Goal: Transaction & Acquisition: Subscribe to service/newsletter

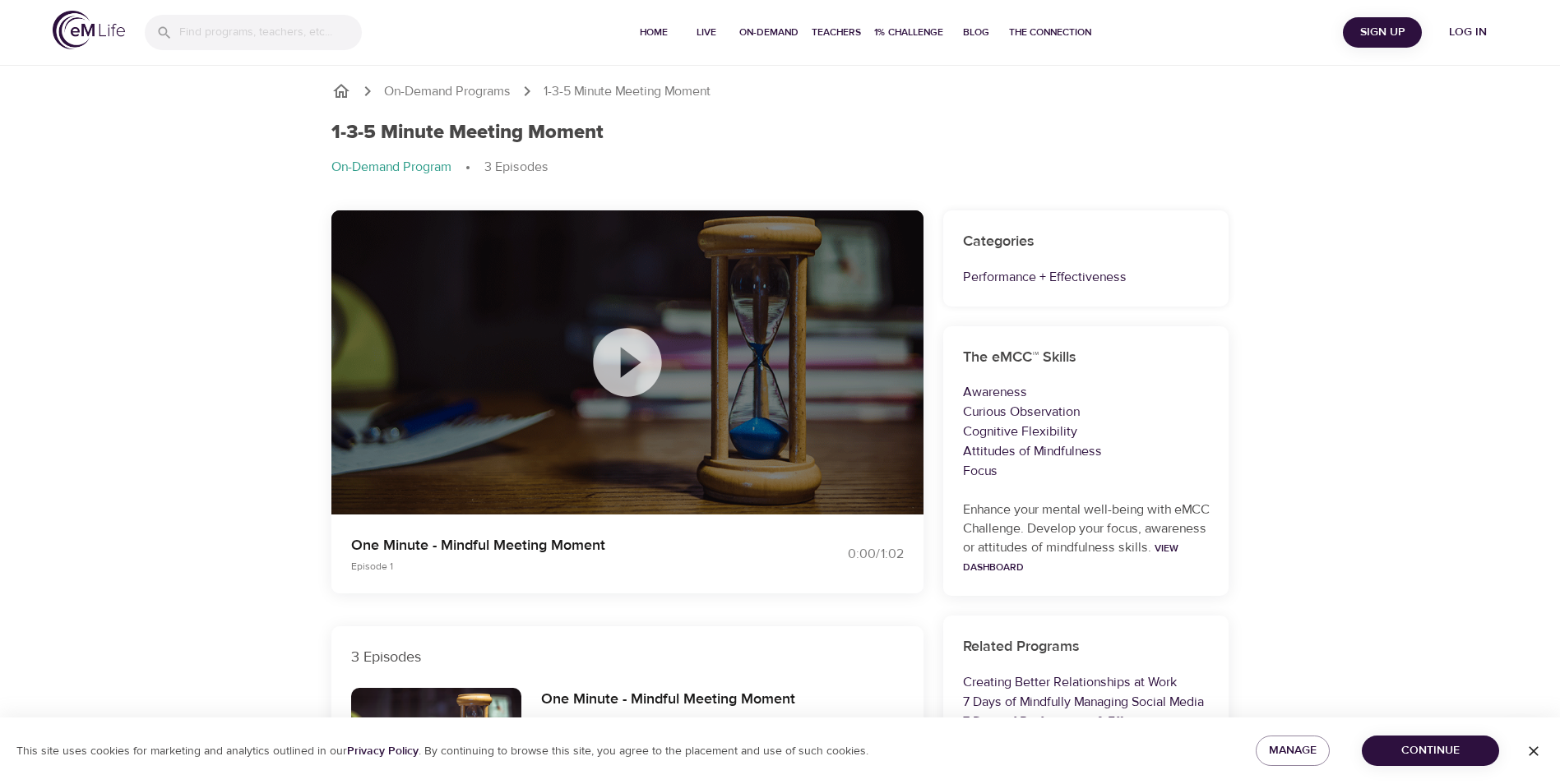
click at [624, 372] on icon at bounding box center [627, 362] width 82 height 82
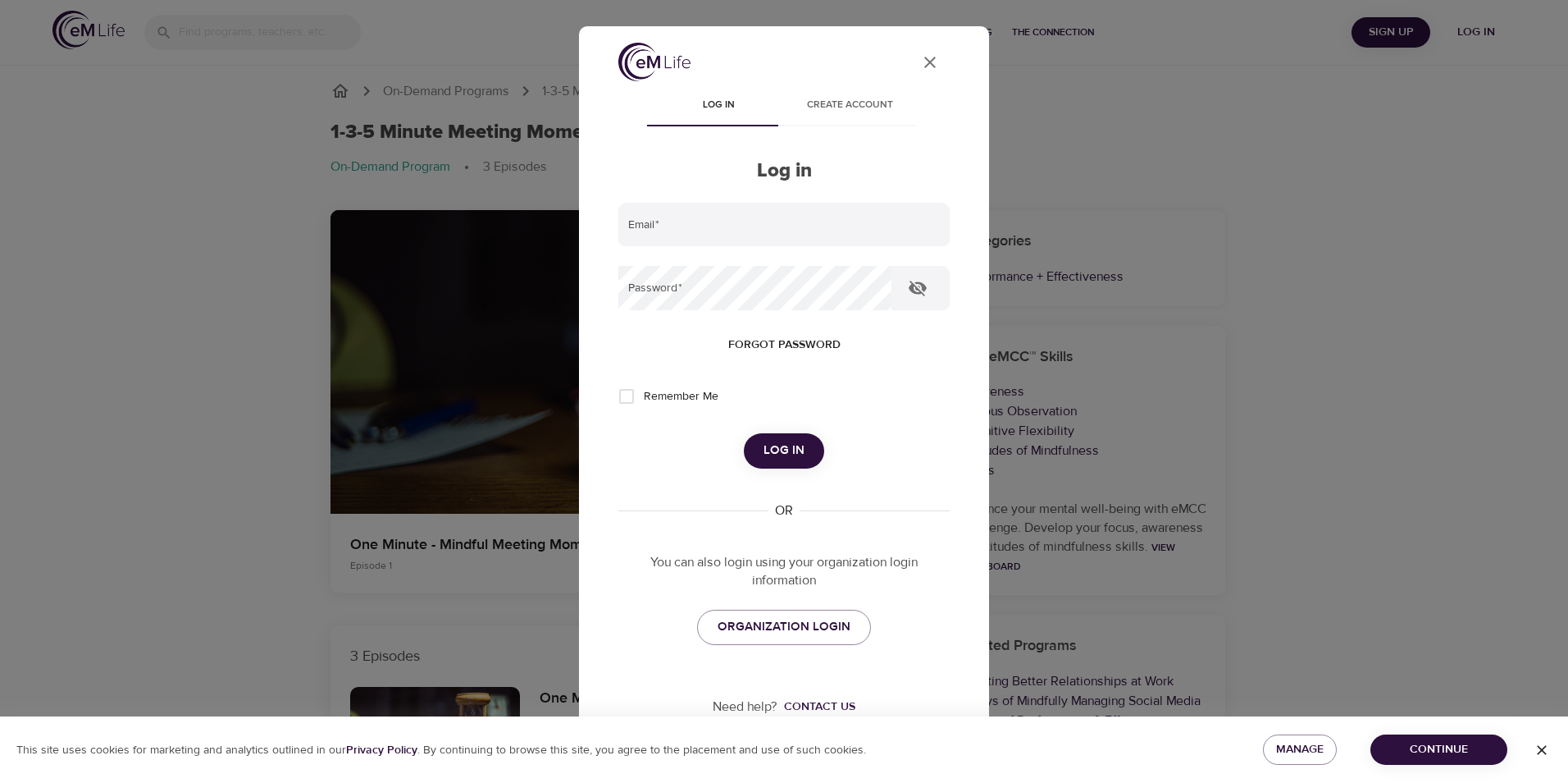
click at [925, 61] on icon "User Profile" at bounding box center [931, 62] width 20 height 20
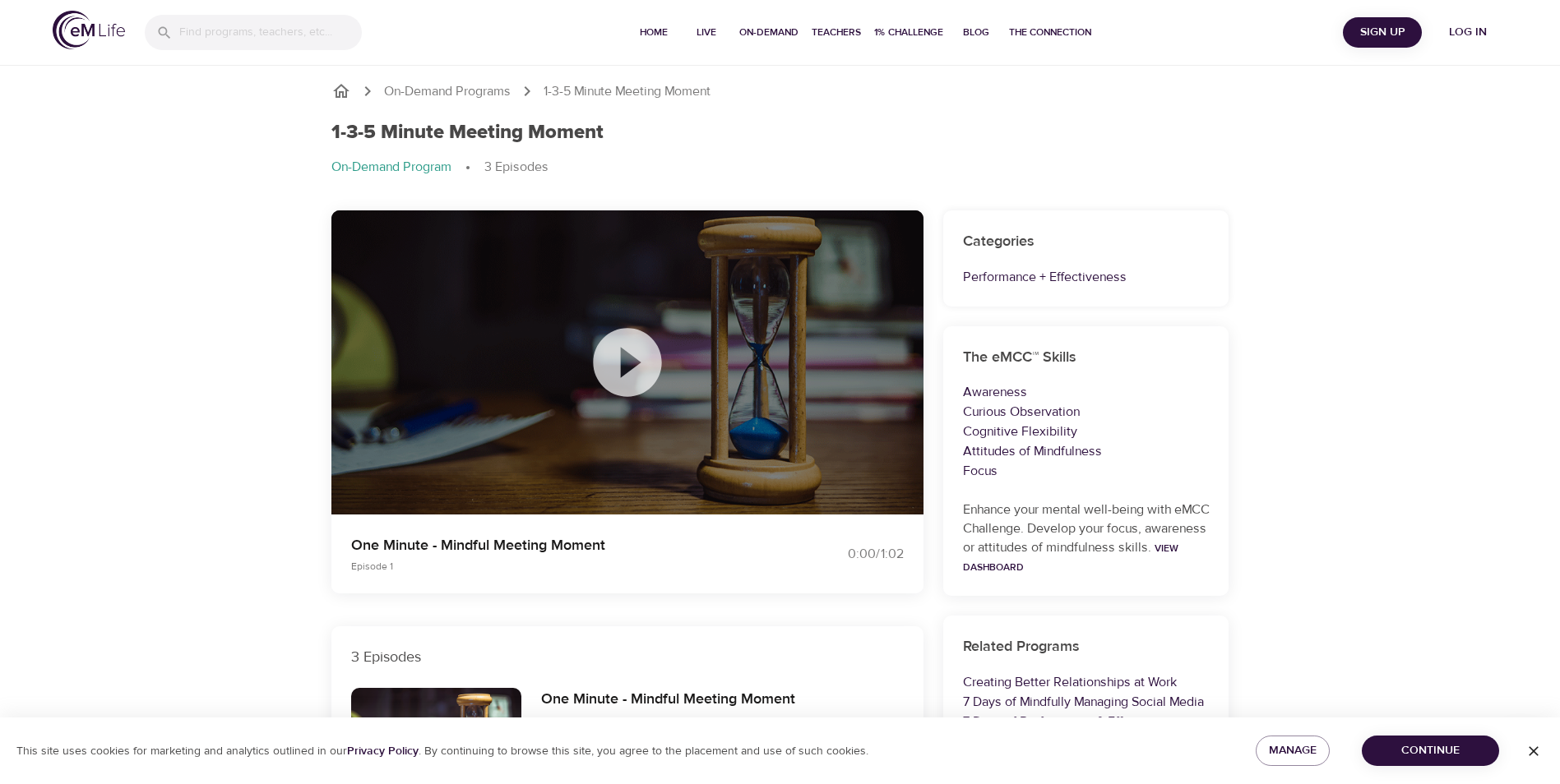
drag, startPoint x: 537, startPoint y: 386, endPoint x: 583, endPoint y: 362, distance: 51.9
click at [538, 386] on div at bounding box center [627, 363] width 592 height 305
click at [631, 336] on icon at bounding box center [626, 362] width 68 height 68
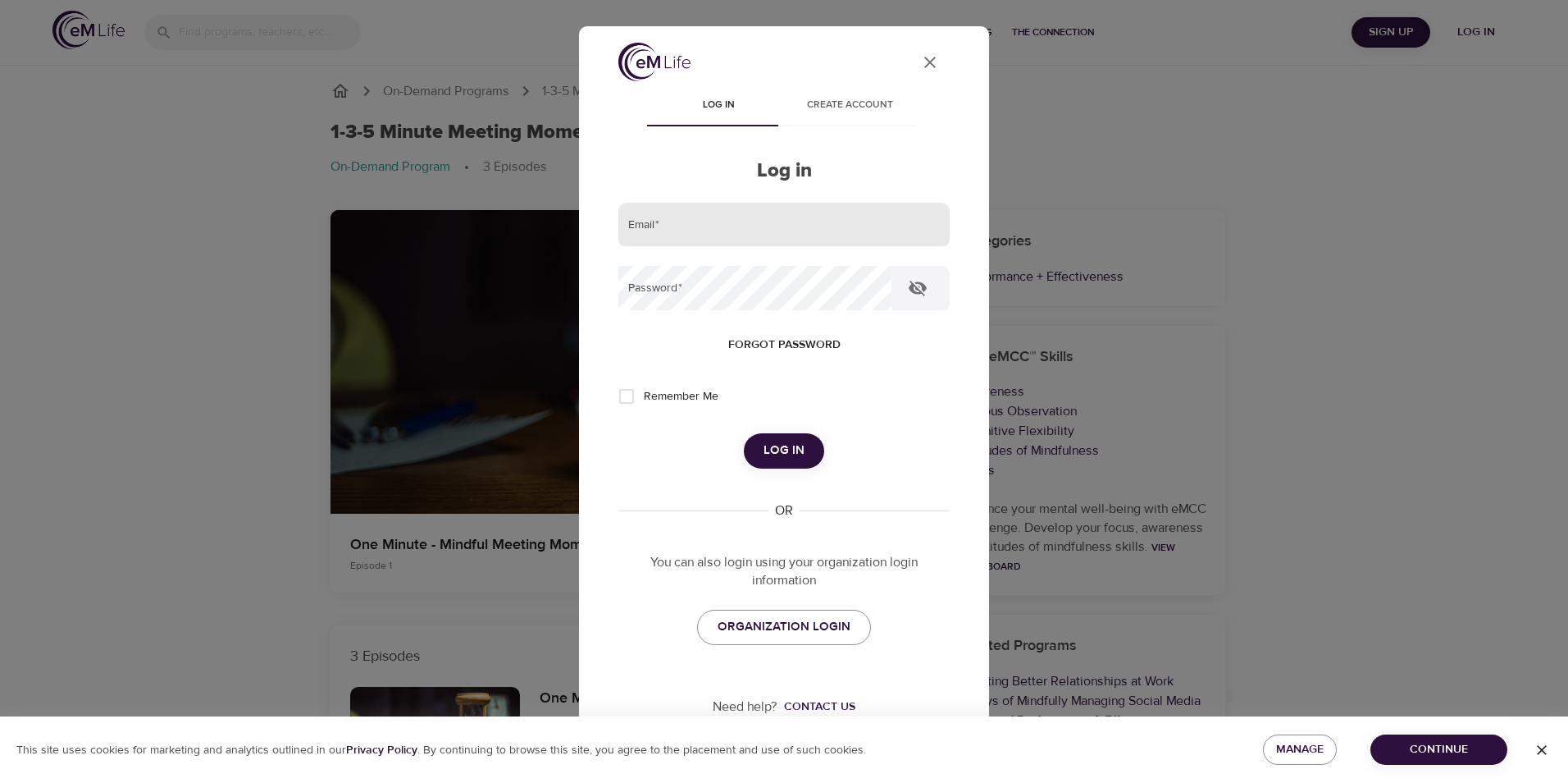
click at [727, 235] on input "email" at bounding box center [784, 224] width 332 height 44
type input "agnes.baranyai@lexmark.com"
click at [744, 433] on button "Log in" at bounding box center [784, 450] width 80 height 35
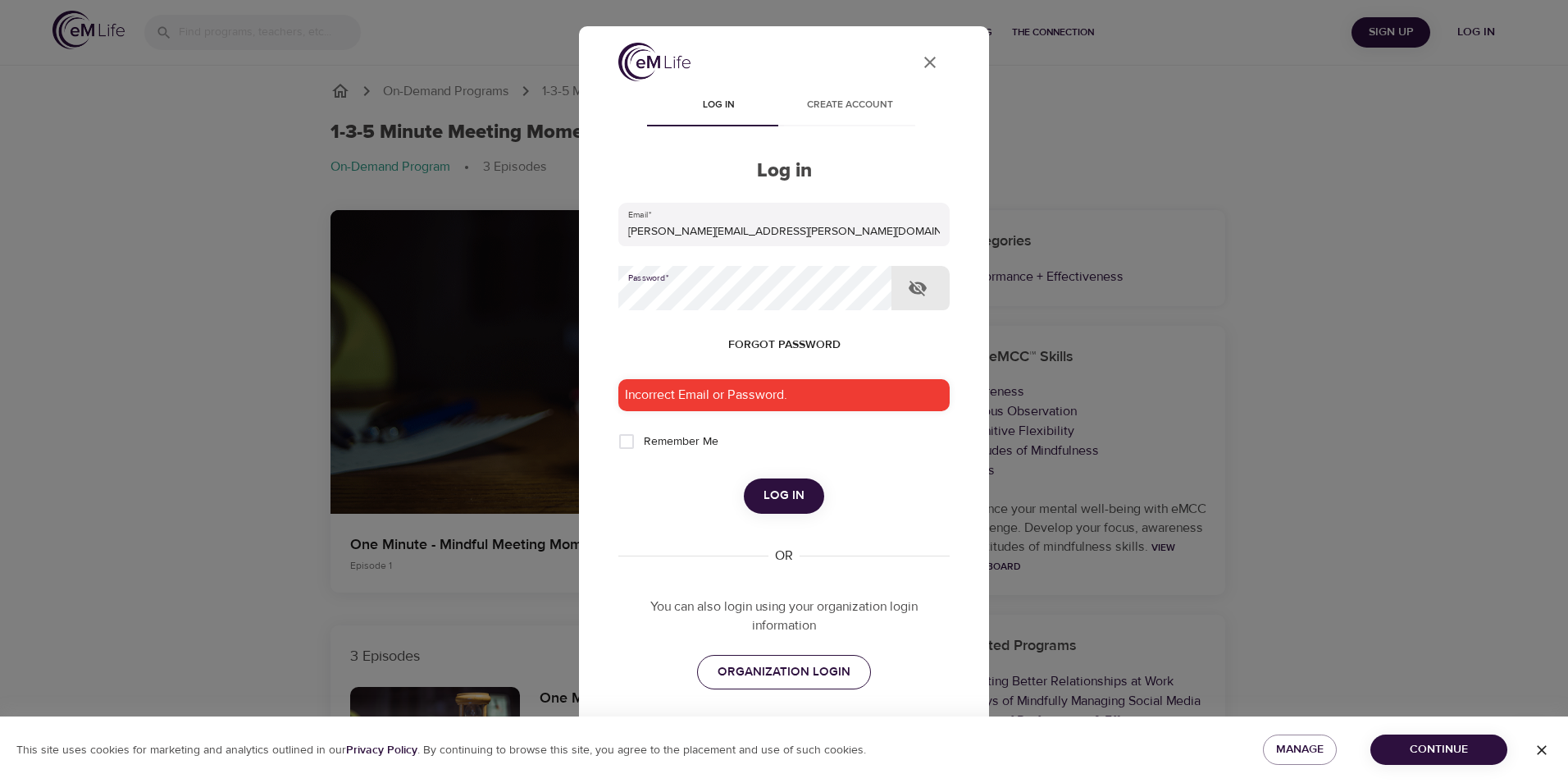
click at [809, 677] on span "ORGANIZATION LOGIN" at bounding box center [784, 672] width 133 height 22
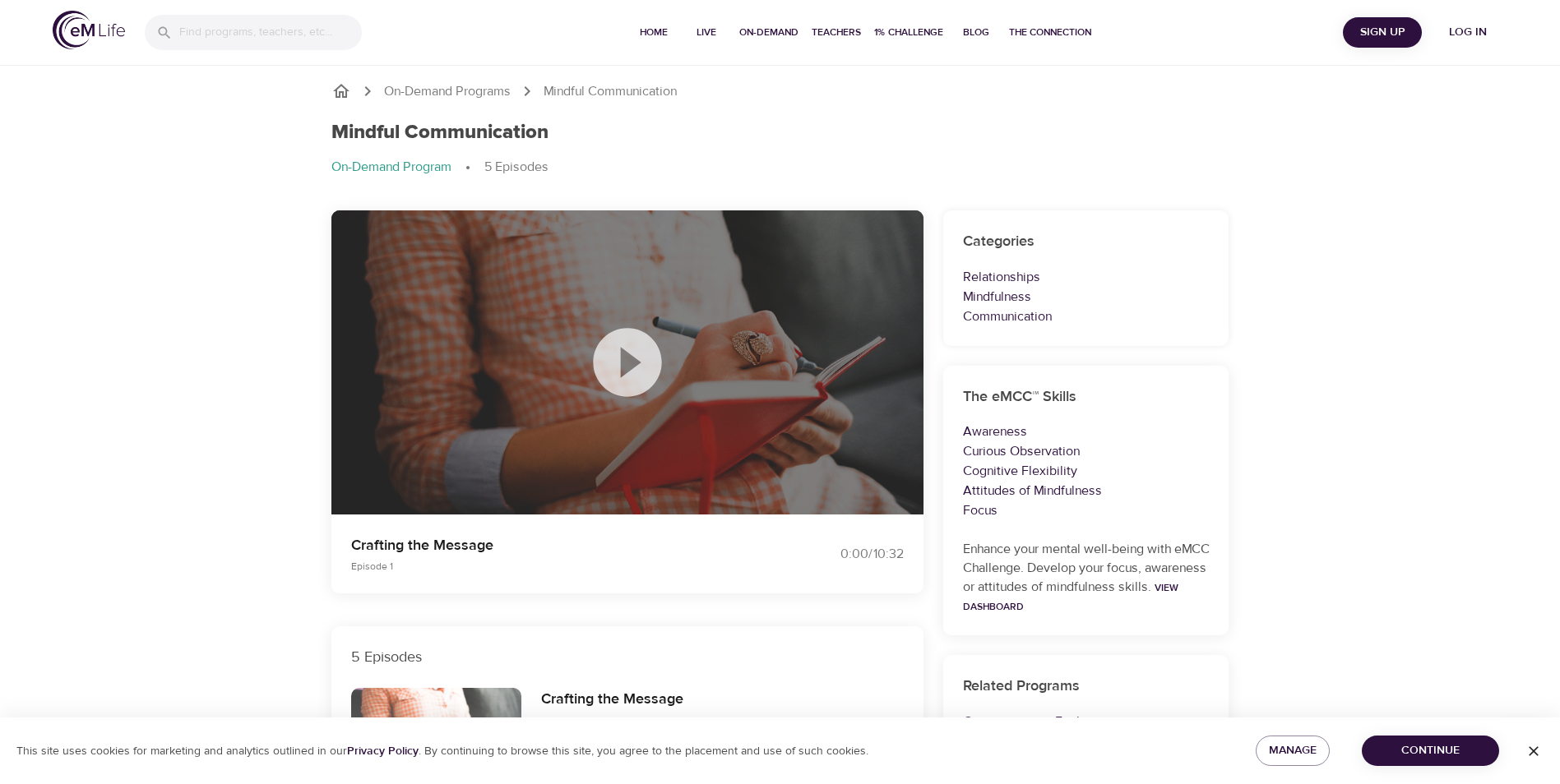
click at [641, 358] on icon at bounding box center [626, 362] width 68 height 68
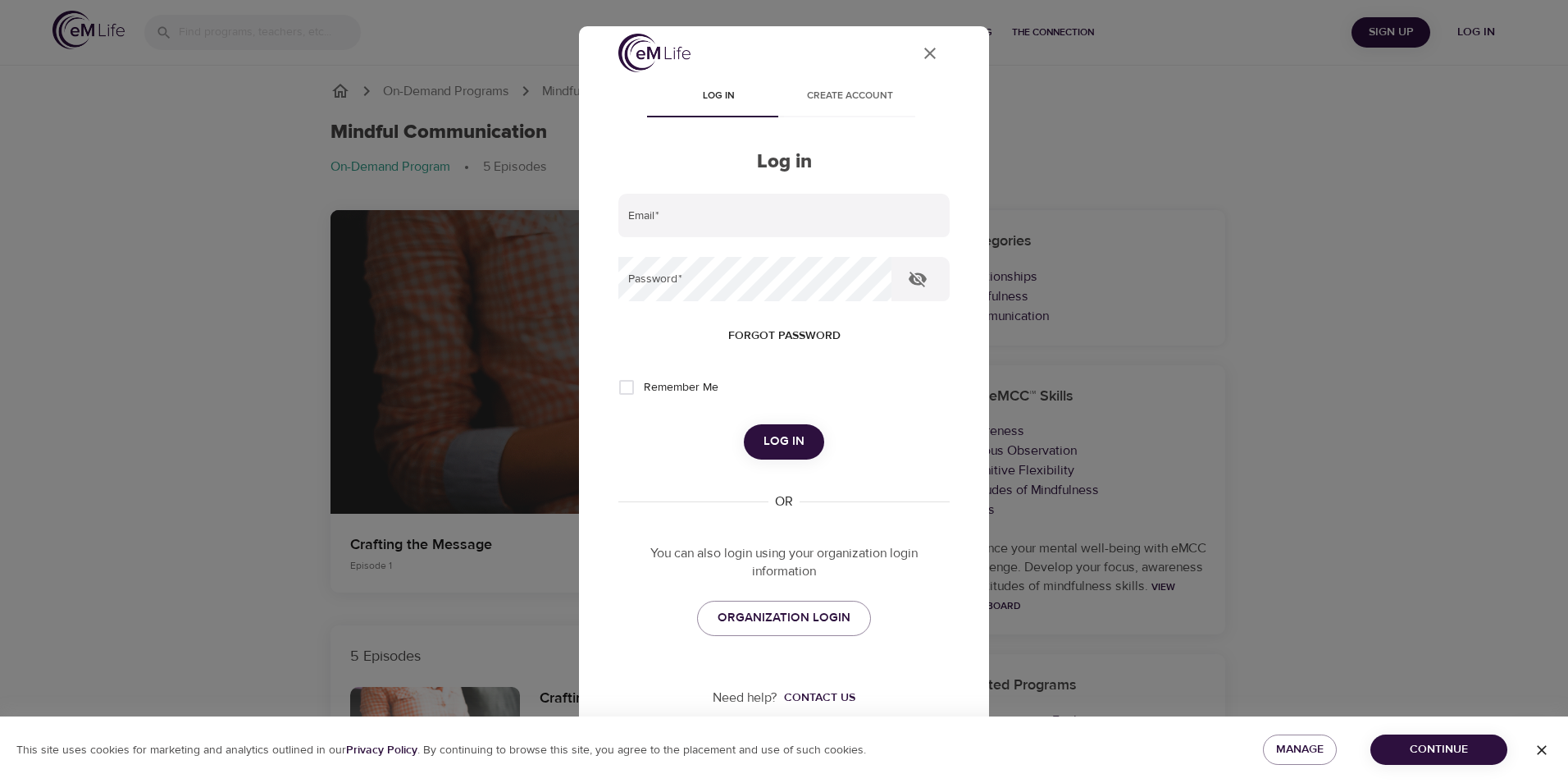
scroll to position [12, 0]
click at [776, 622] on span "ORGANIZATION LOGIN" at bounding box center [784, 616] width 133 height 22
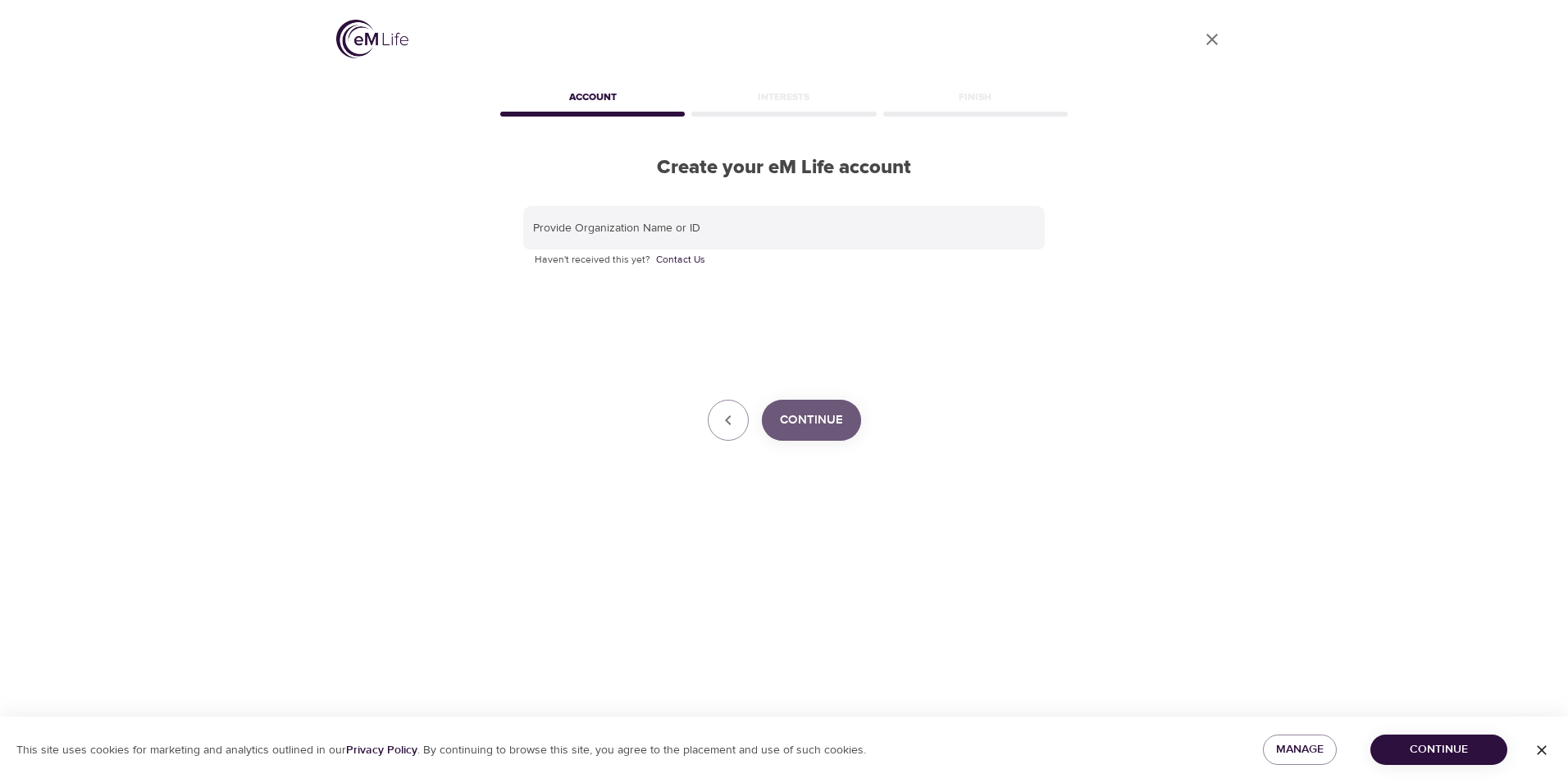
click at [839, 424] on span "Continue" at bounding box center [812, 421] width 63 height 22
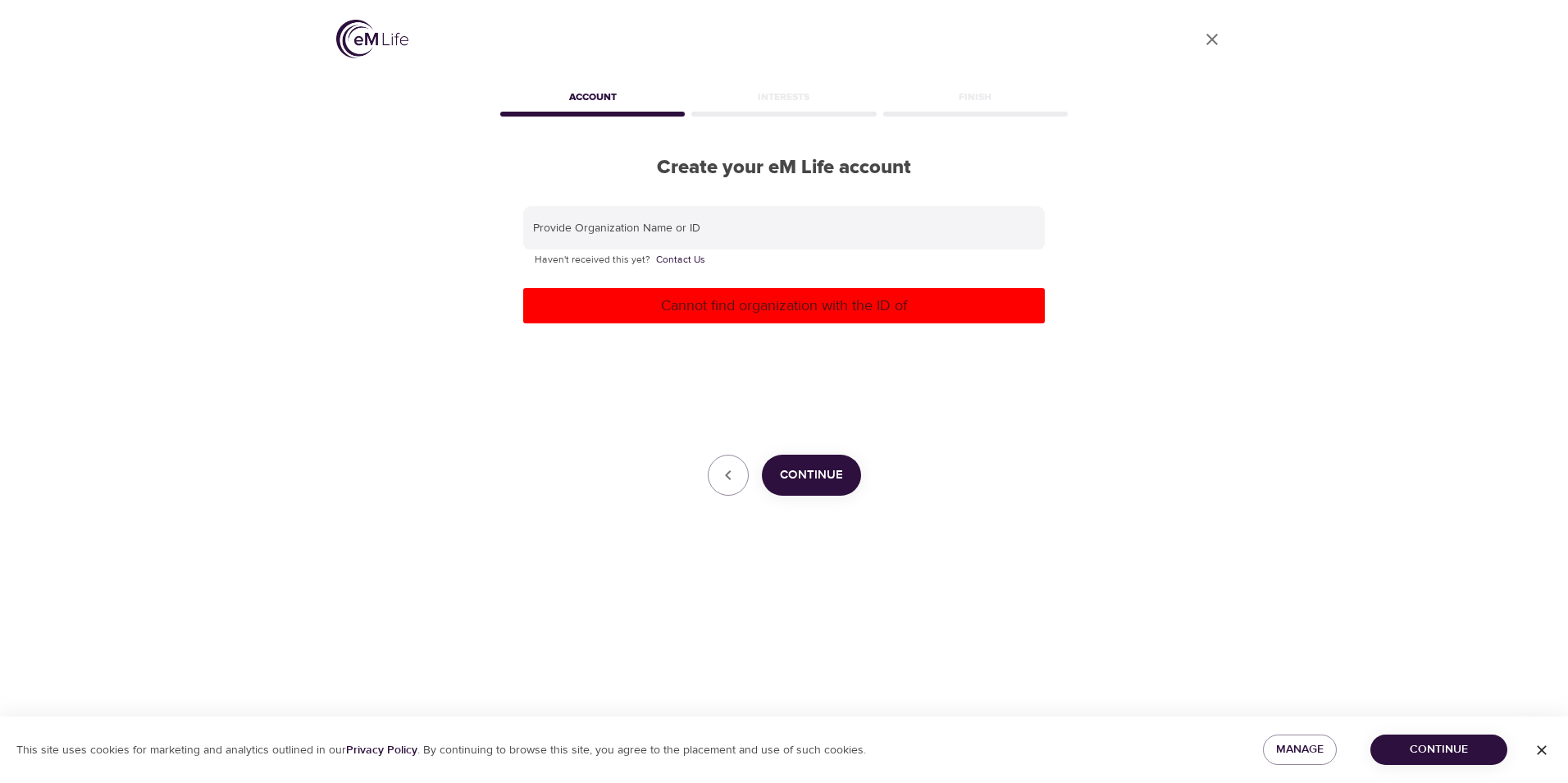
click at [789, 372] on div "Provide Organization Name or ID Haven't received this yet? Contact Us Cannot fi…" at bounding box center [784, 352] width 522 height 290
click at [667, 258] on link "Contact Us" at bounding box center [681, 260] width 49 height 17
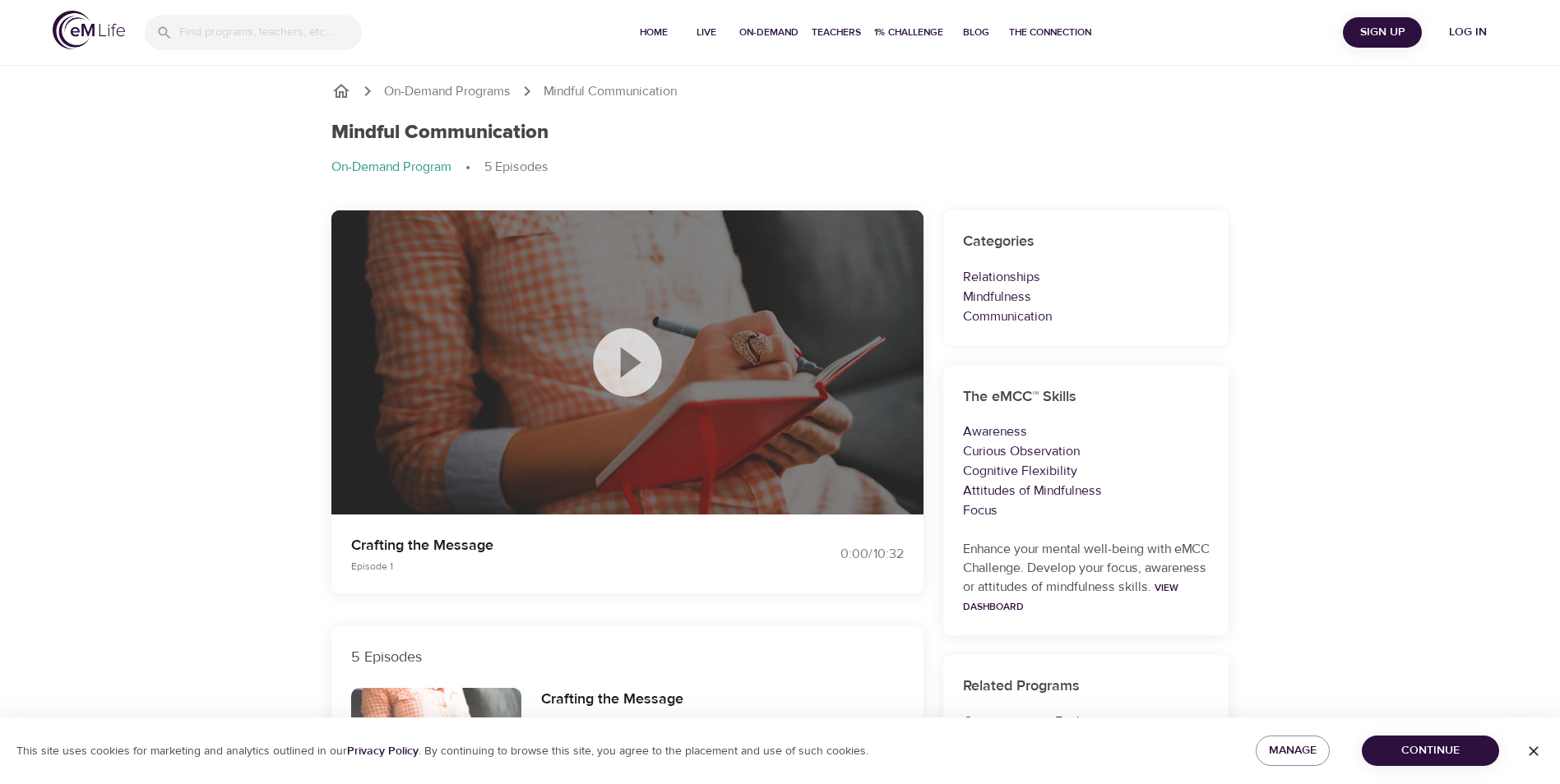
click at [569, 392] on div at bounding box center [627, 363] width 592 height 305
drag, startPoint x: 680, startPoint y: 376, endPoint x: 671, endPoint y: 373, distance: 9.5
click at [678, 375] on div at bounding box center [627, 363] width 592 height 305
click at [638, 361] on icon at bounding box center [627, 362] width 82 height 82
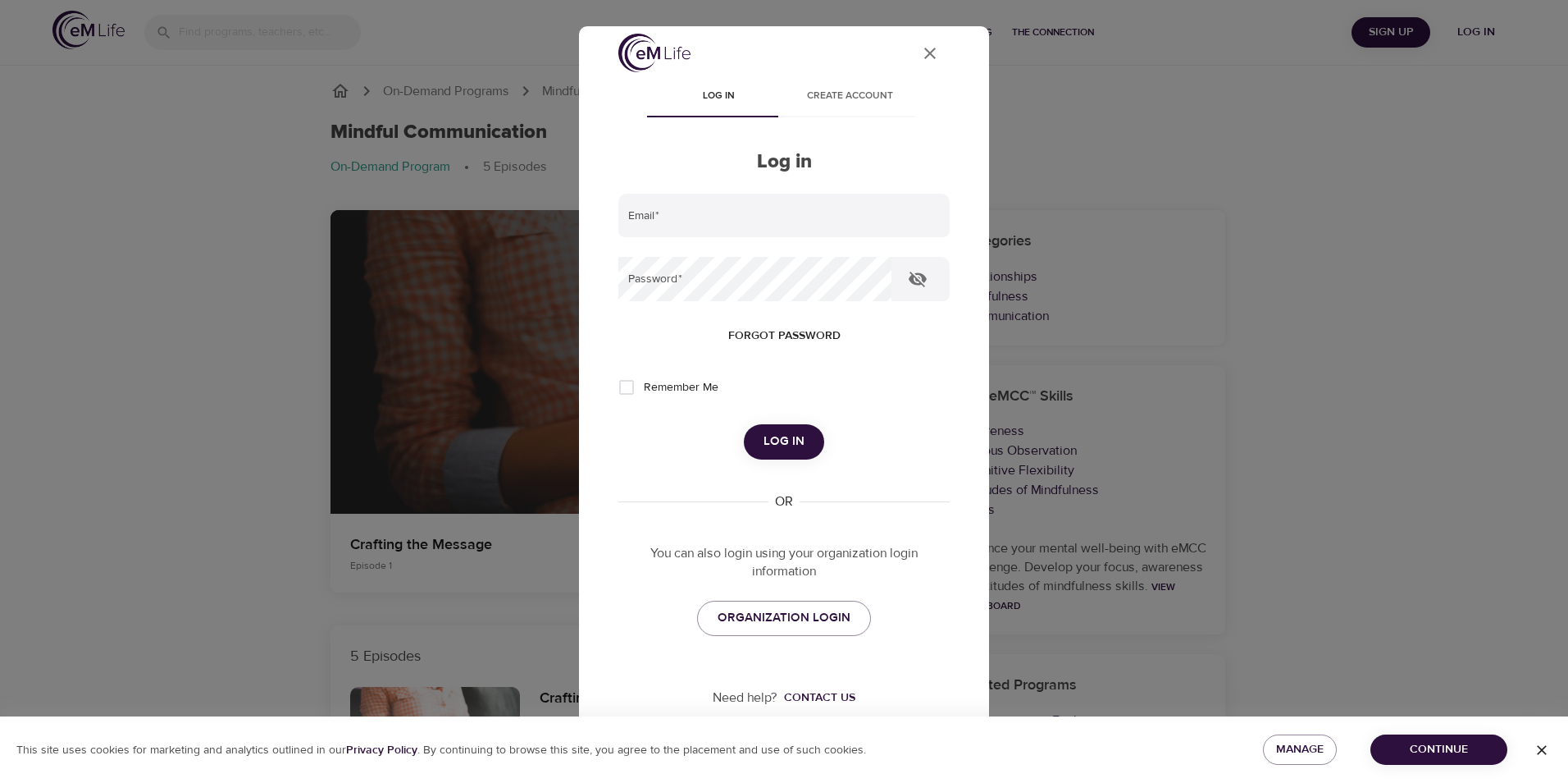
scroll to position [12, 0]
click at [760, 612] on span "ORGANIZATION LOGIN" at bounding box center [784, 616] width 133 height 22
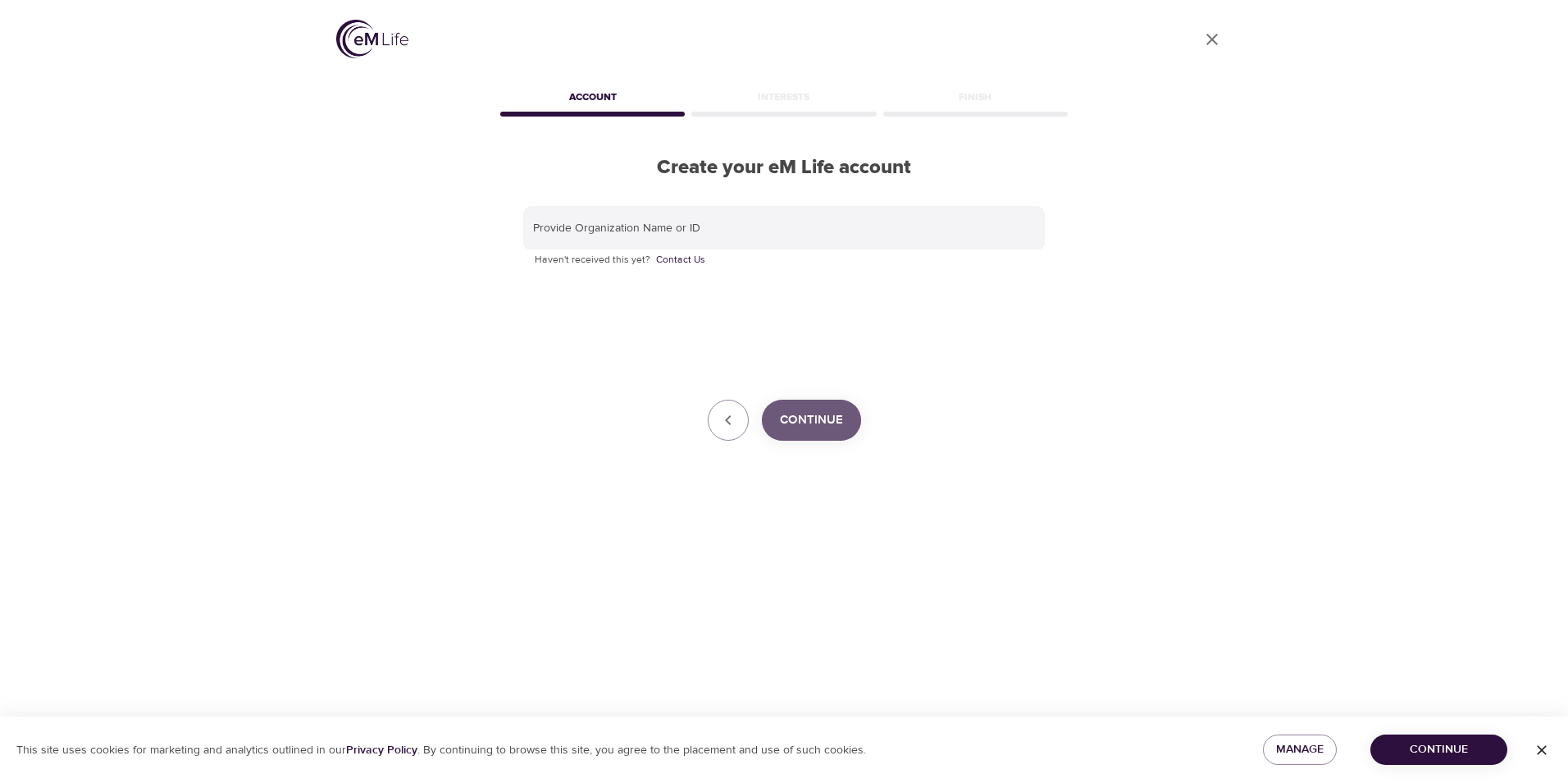
click at [795, 409] on button "Continue" at bounding box center [811, 421] width 100 height 41
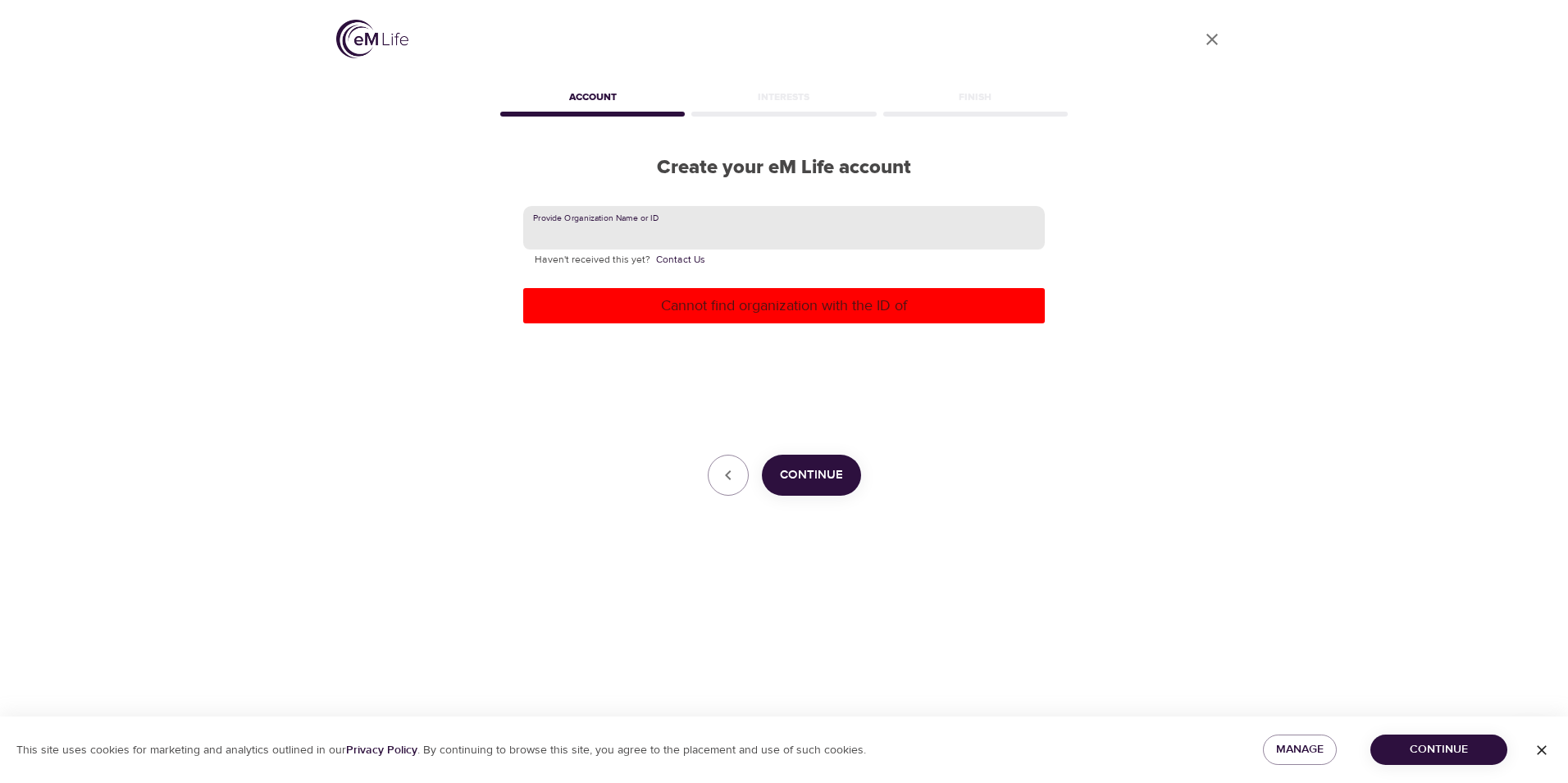
click at [639, 224] on input "text" at bounding box center [784, 228] width 522 height 44
click at [633, 261] on p "Haven't received this yet? Contact Us" at bounding box center [784, 260] width 498 height 17
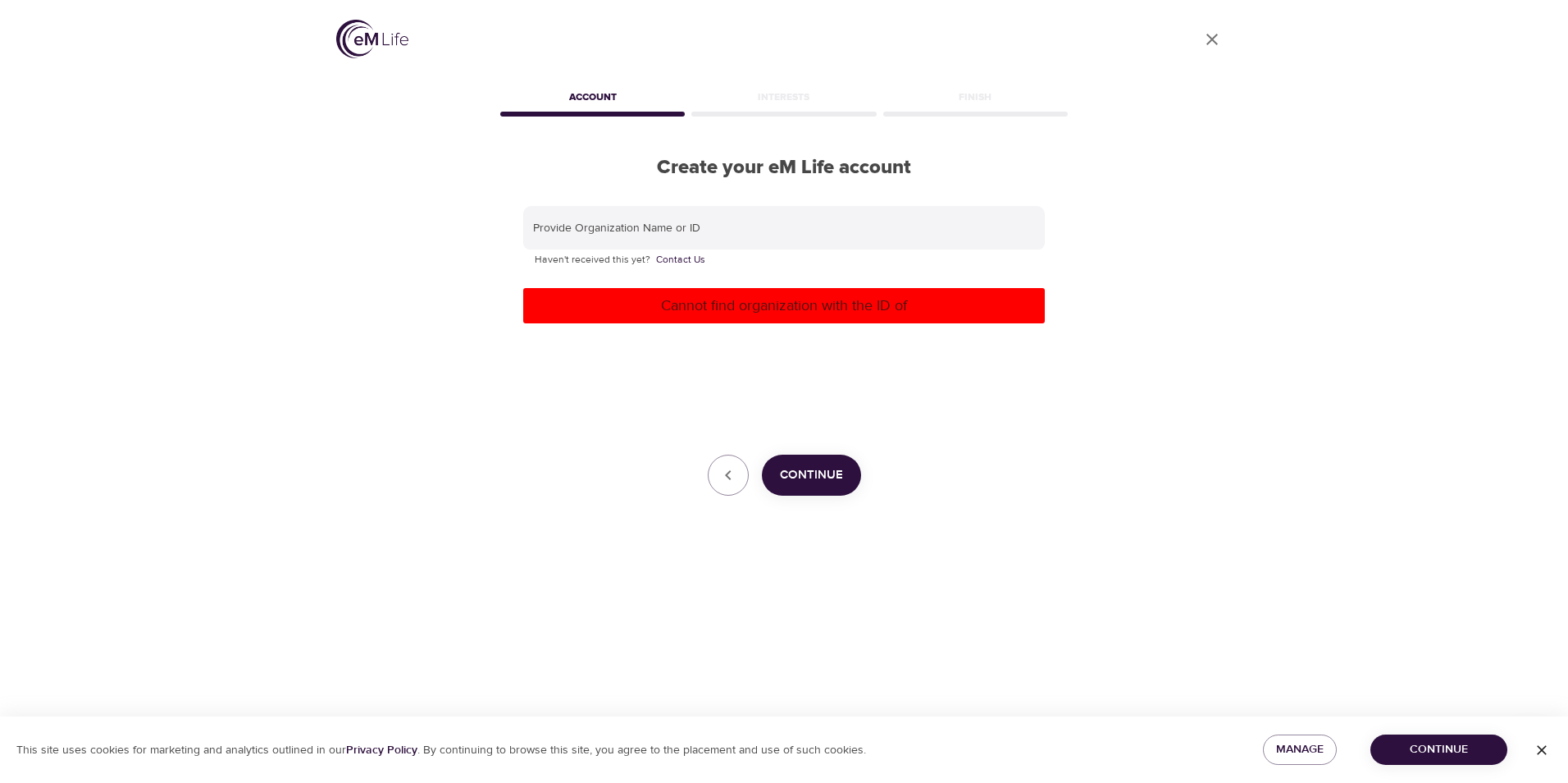
click at [721, 160] on h2 "Create your eM Life account" at bounding box center [784, 168] width 574 height 24
click at [606, 93] on div "Account" at bounding box center [593, 100] width 191 height 33
